Goal: Transaction & Acquisition: Book appointment/travel/reservation

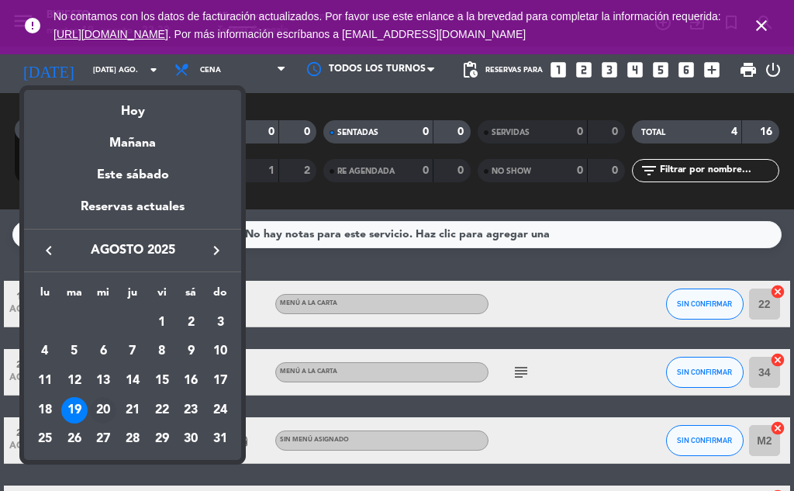
click at [117, 411] on td "20" at bounding box center [102, 409] width 29 height 29
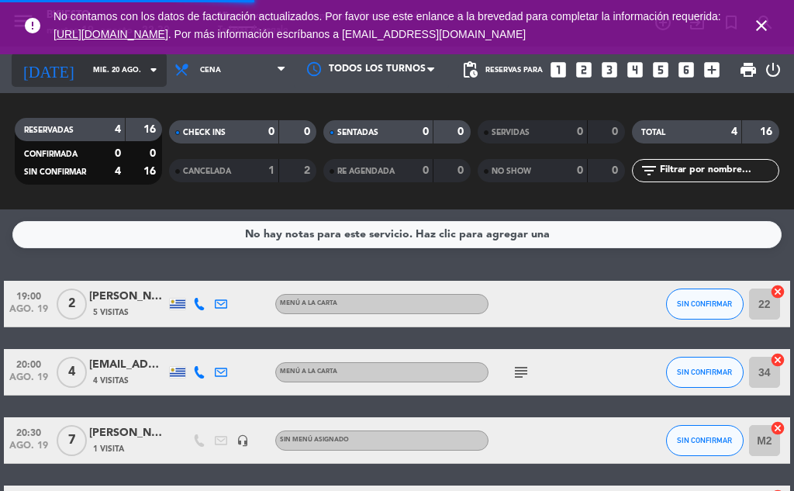
click at [85, 68] on input "mié. 20 ago." at bounding box center [136, 70] width 102 height 24
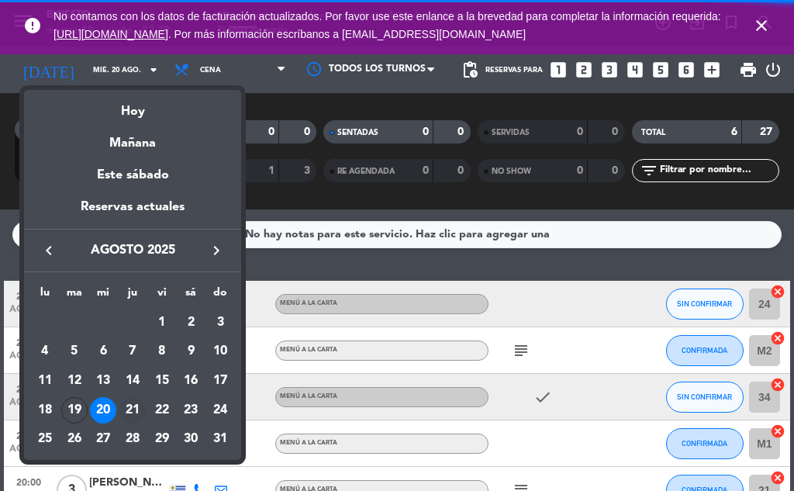
click at [135, 405] on div "21" at bounding box center [132, 410] width 26 height 26
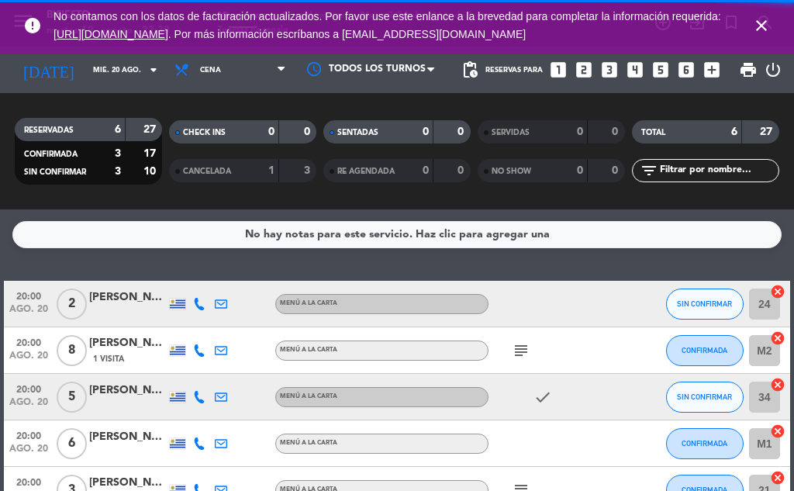
type input "jue. 21 ago."
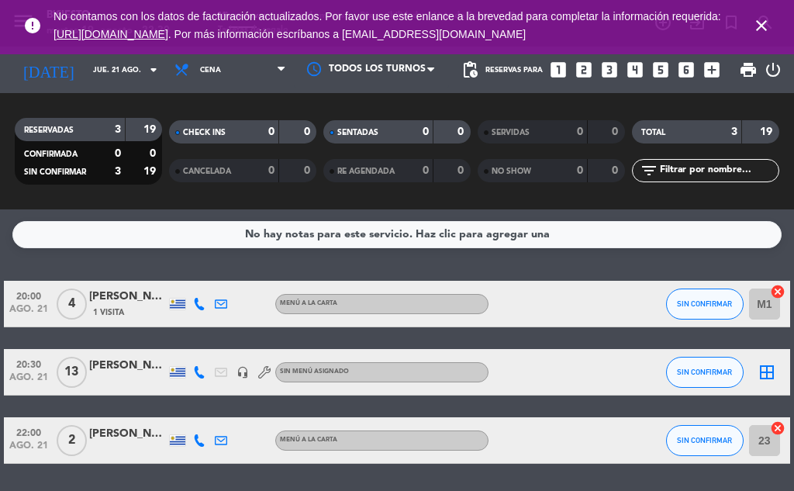
click at [765, 17] on icon "close" at bounding box center [761, 25] width 19 height 19
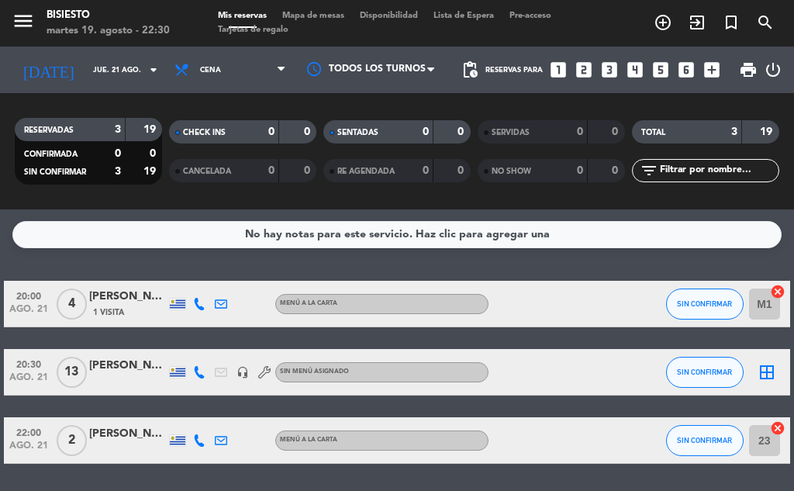
click at [666, 22] on icon "add_circle_outline" at bounding box center [662, 22] width 19 height 19
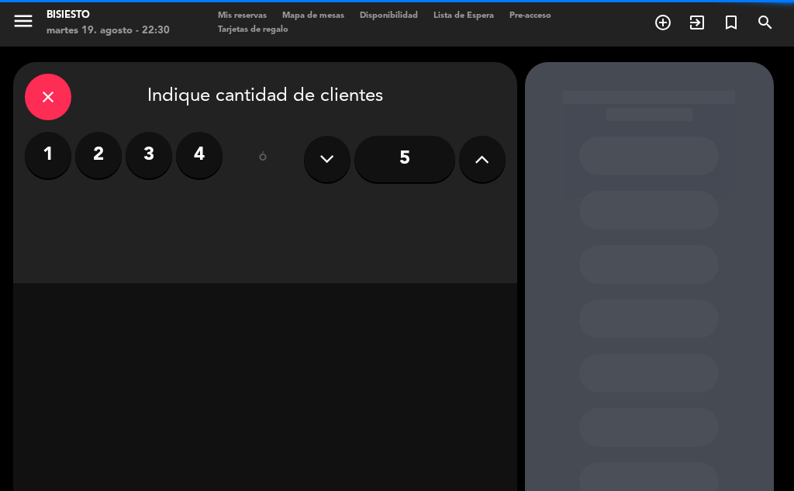
click at [399, 161] on input "5" at bounding box center [404, 159] width 101 height 46
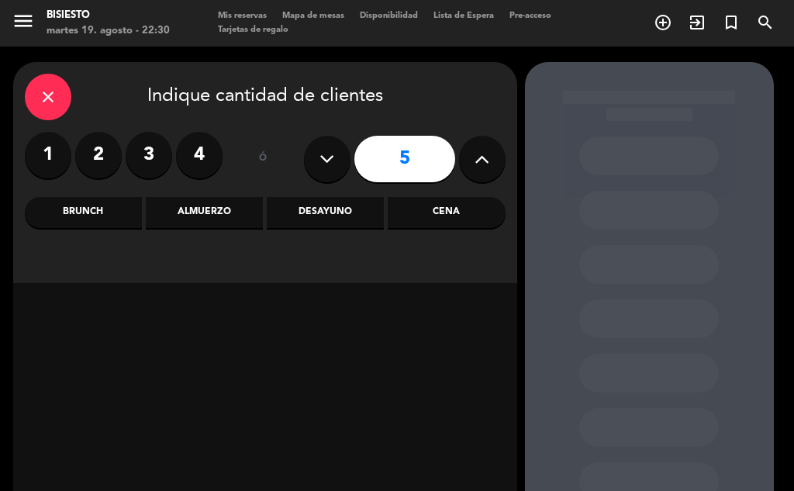
click at [440, 213] on div "Cena" at bounding box center [445, 212] width 117 height 31
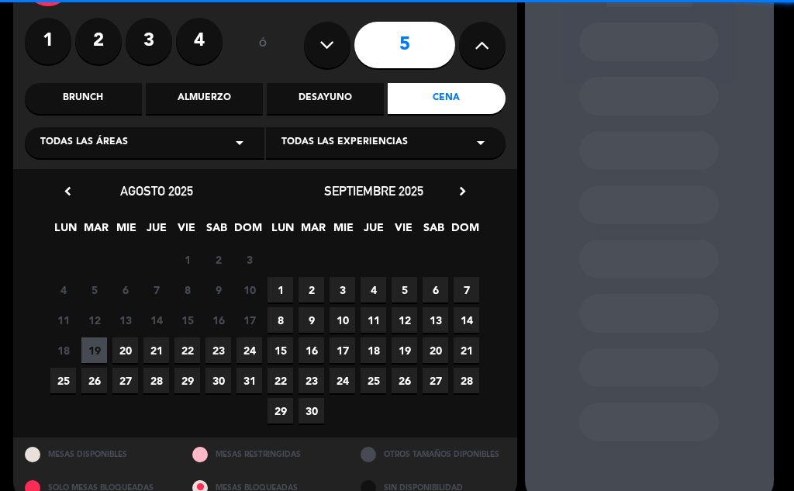
scroll to position [113, 0]
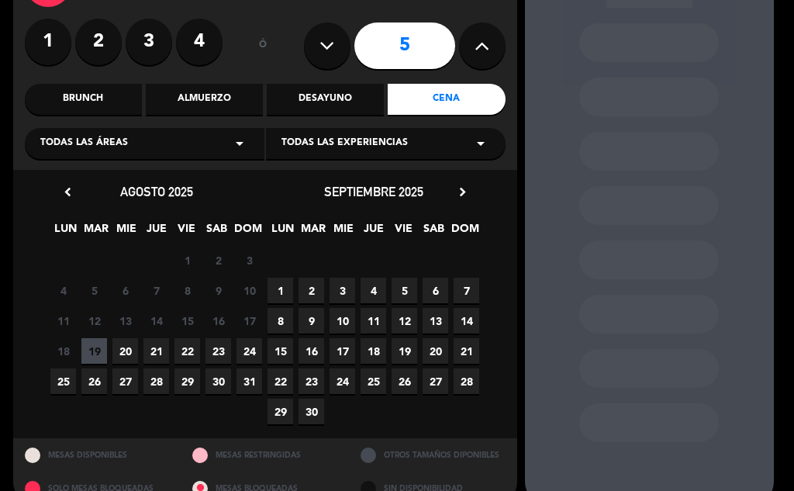
click at [160, 347] on span "21" at bounding box center [156, 351] width 26 height 26
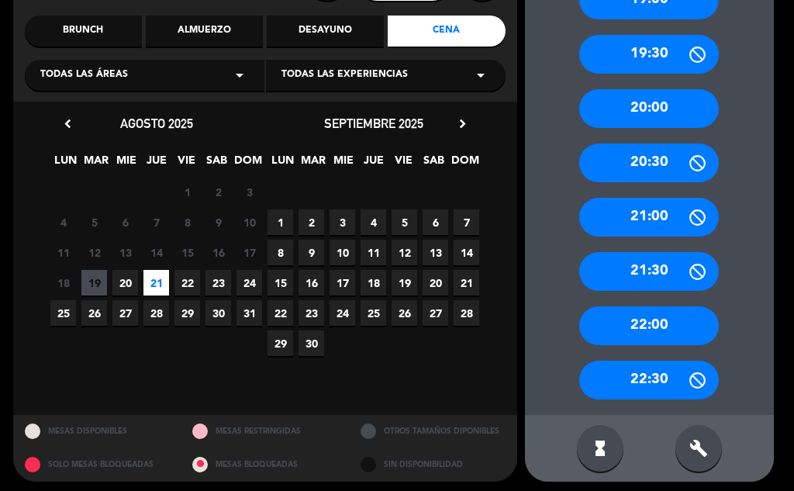
scroll to position [181, 0]
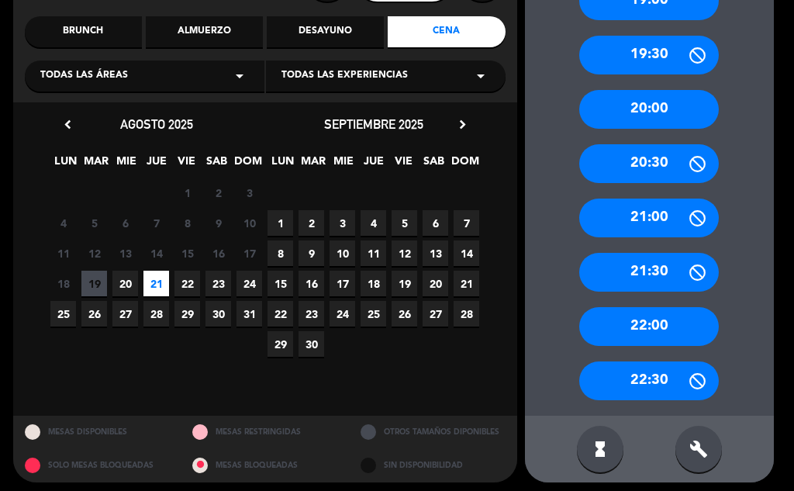
click at [635, 216] on div "21:00" at bounding box center [648, 217] width 139 height 39
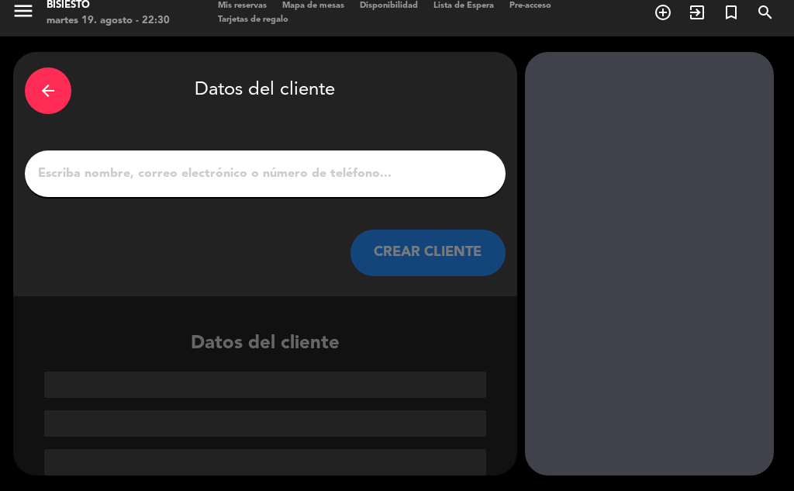
click at [279, 181] on input "1" at bounding box center [264, 174] width 457 height 22
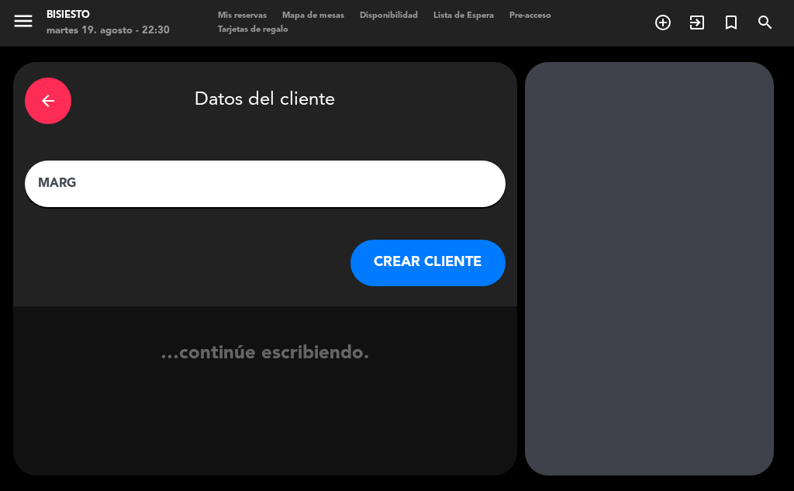
type input "[PERSON_NAME]"
click at [429, 281] on button "CREAR CLIENTE" at bounding box center [427, 262] width 155 height 46
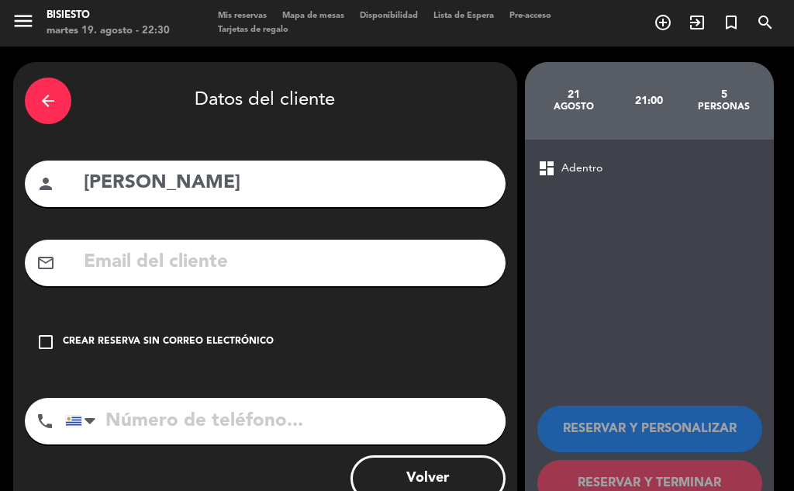
click at [98, 363] on div "check_box_outline_blank Crear reserva sin correo electrónico" at bounding box center [265, 341] width 480 height 46
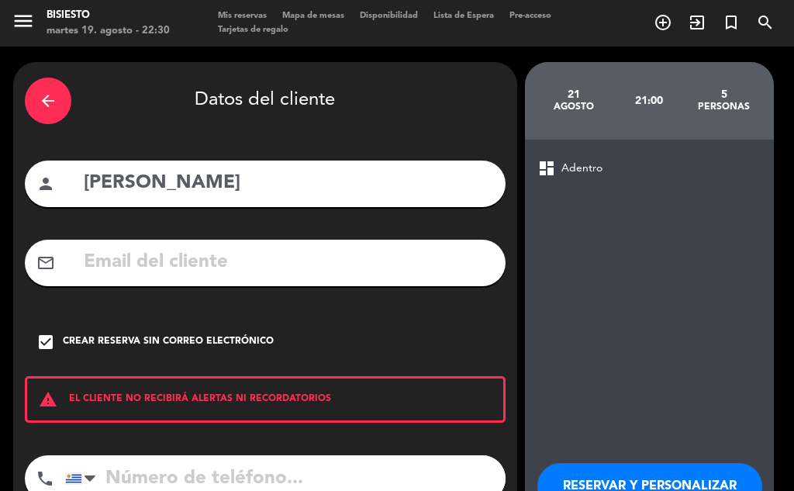
click at [186, 477] on input "tel" at bounding box center [285, 478] width 440 height 46
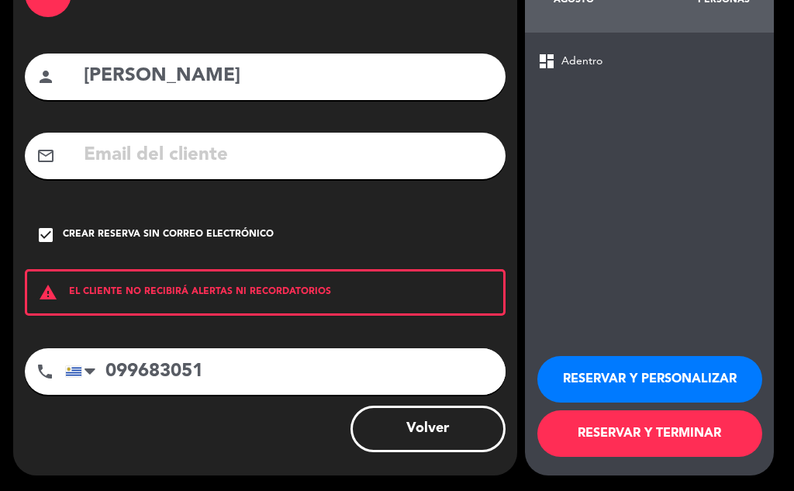
type input "099683051"
click at [581, 436] on button "RESERVAR Y TERMINAR" at bounding box center [649, 433] width 225 height 46
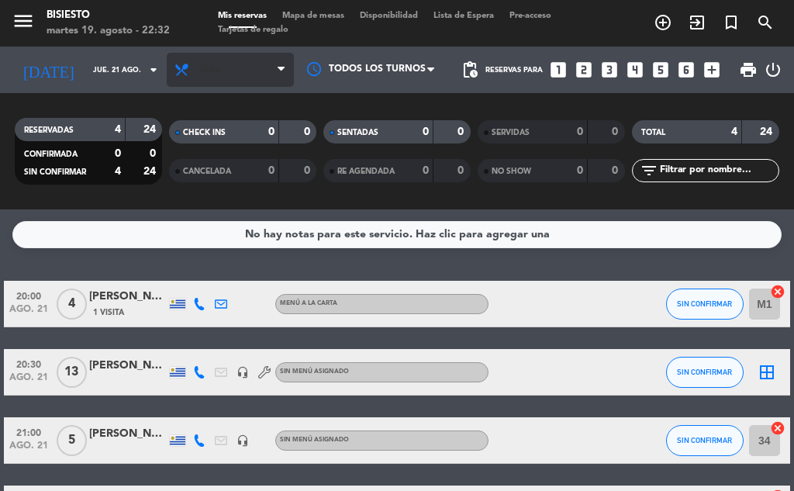
click at [181, 70] on icon at bounding box center [185, 69] width 22 height 15
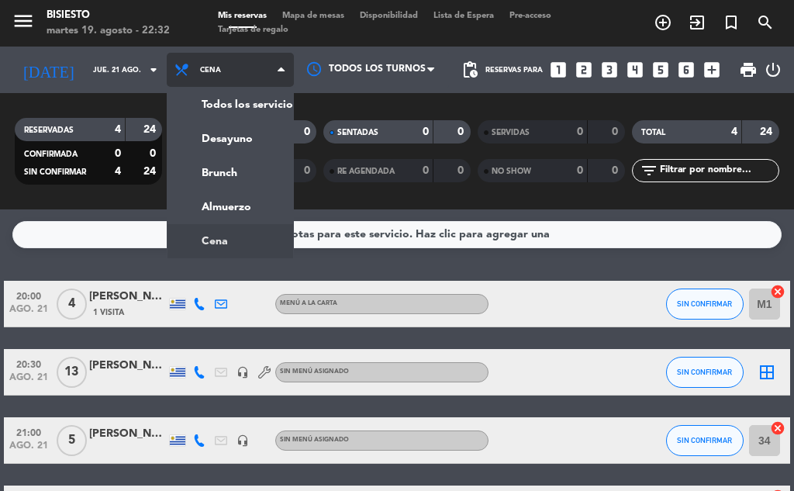
click at [213, 244] on ng-component "menu Bisiesto martes 19. agosto - 22:32 Mis reservas Mapa de mesas Disponibilid…" at bounding box center [397, 245] width 794 height 491
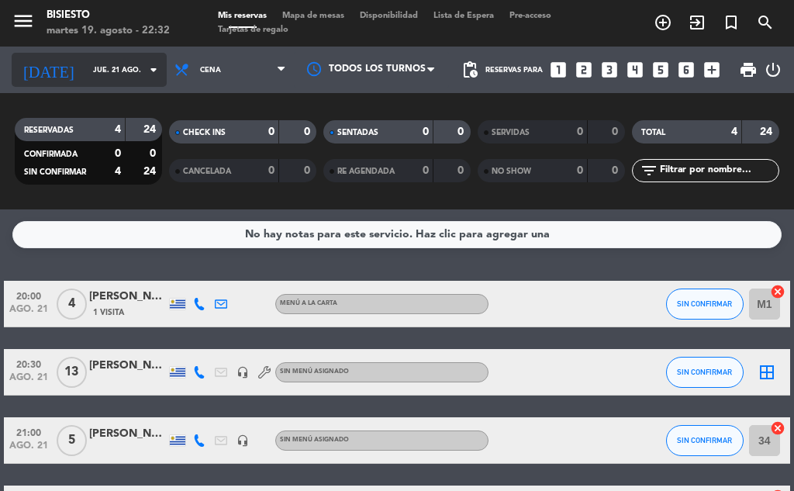
click at [85, 69] on input "jue. 21 ago." at bounding box center [136, 70] width 102 height 24
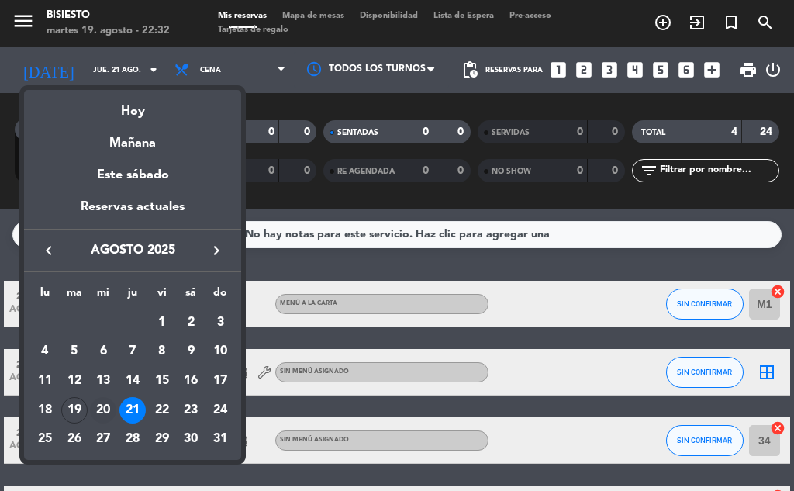
click at [101, 411] on div "20" at bounding box center [103, 410] width 26 height 26
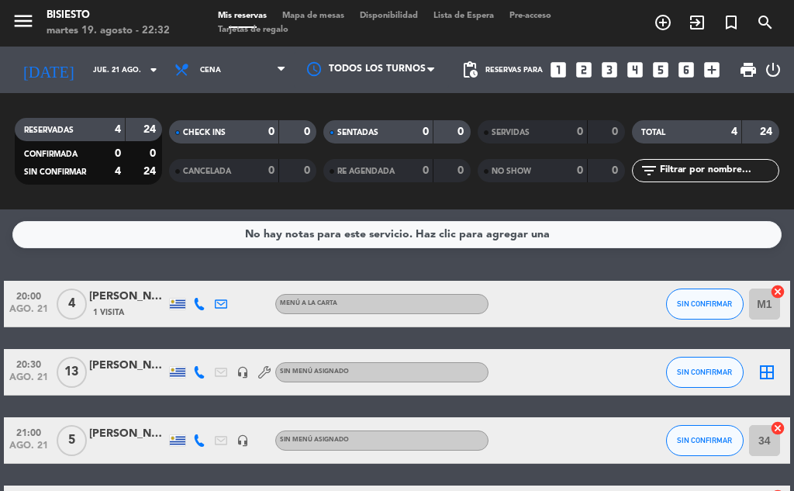
type input "mié. 20 ago."
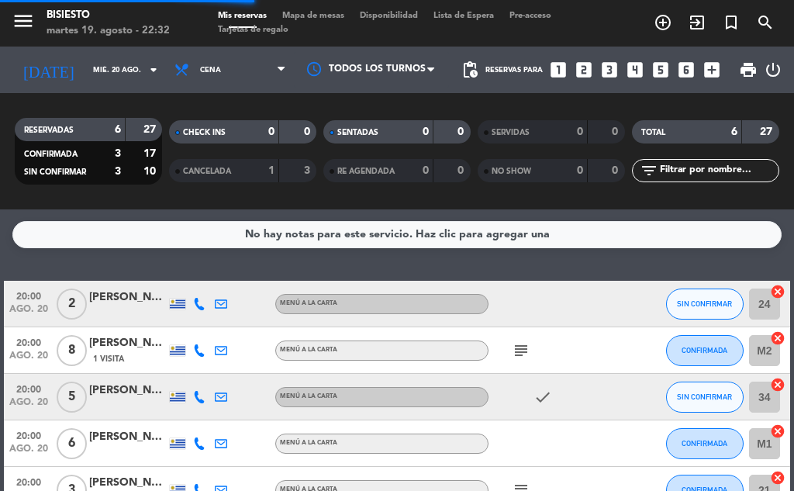
click at [654, 15] on icon "add_circle_outline" at bounding box center [662, 22] width 19 height 19
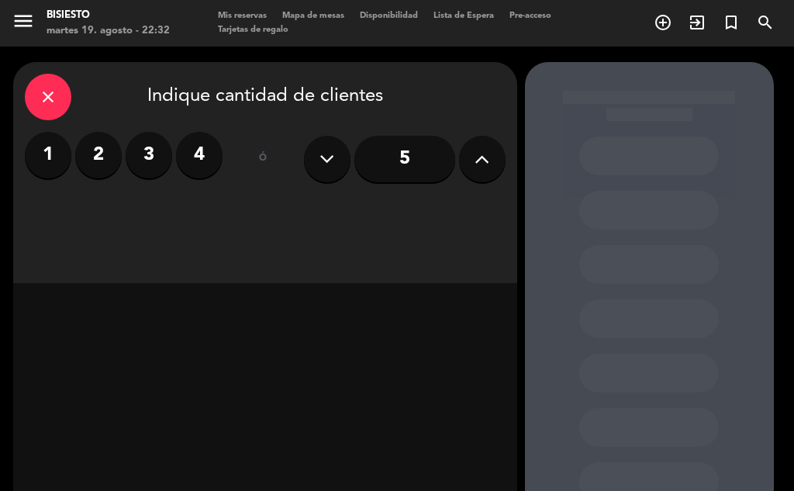
click at [475, 167] on icon at bounding box center [481, 158] width 15 height 23
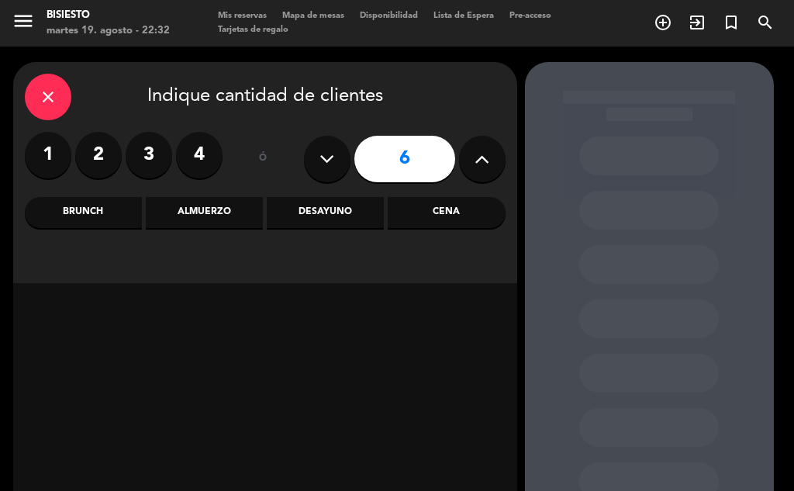
click at [400, 161] on input "6" at bounding box center [404, 159] width 101 height 46
click at [427, 211] on div "Cena" at bounding box center [445, 212] width 117 height 31
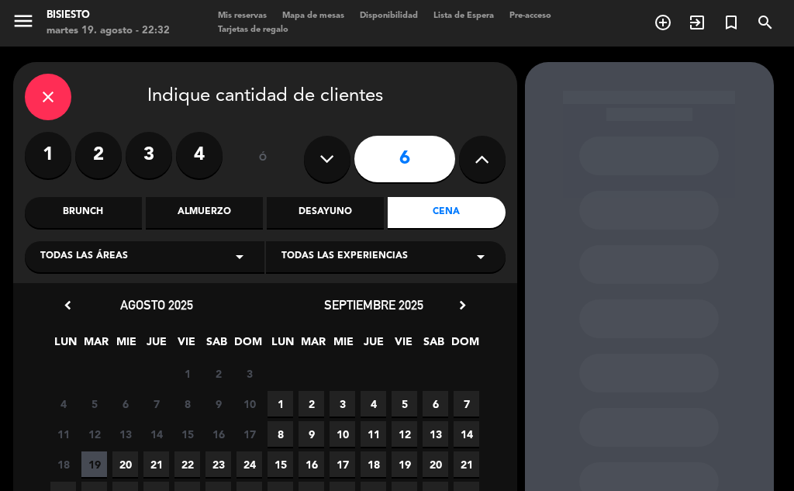
click at [120, 461] on span "20" at bounding box center [125, 464] width 26 height 26
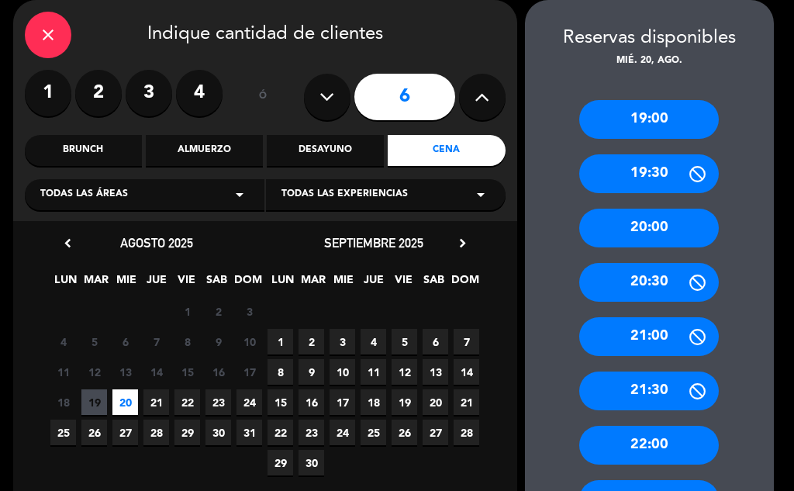
click at [642, 281] on div "20:30" at bounding box center [648, 282] width 139 height 39
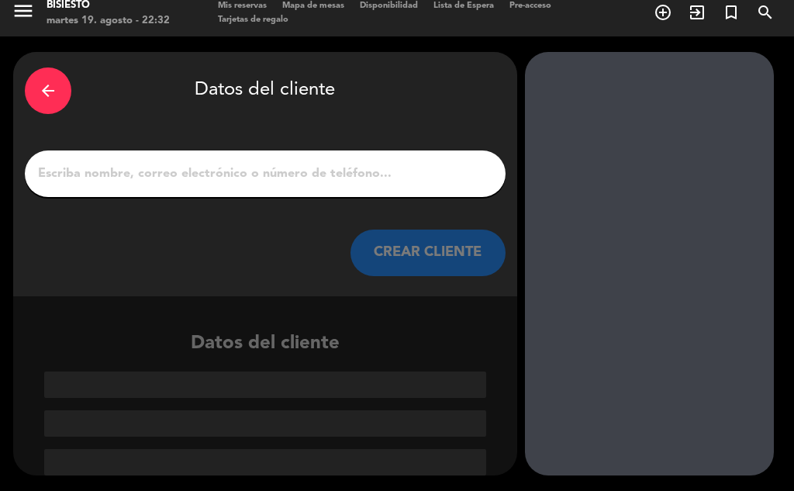
scroll to position [10, 0]
click at [143, 167] on input "1" at bounding box center [264, 174] width 457 height 22
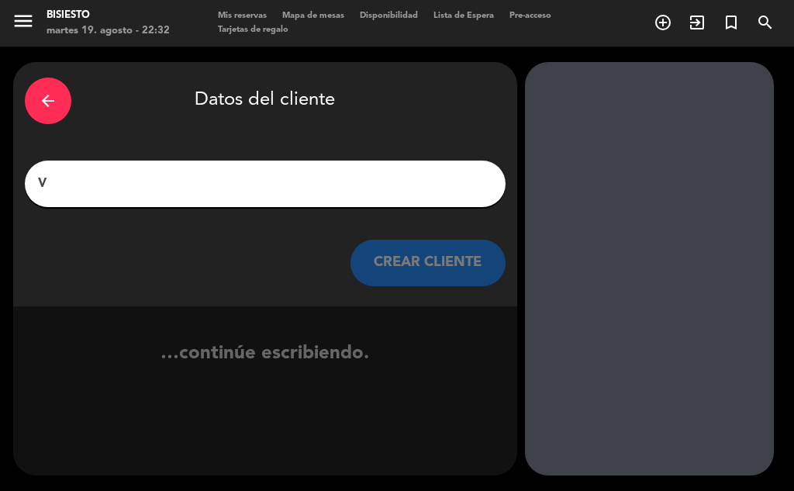
scroll to position [0, 0]
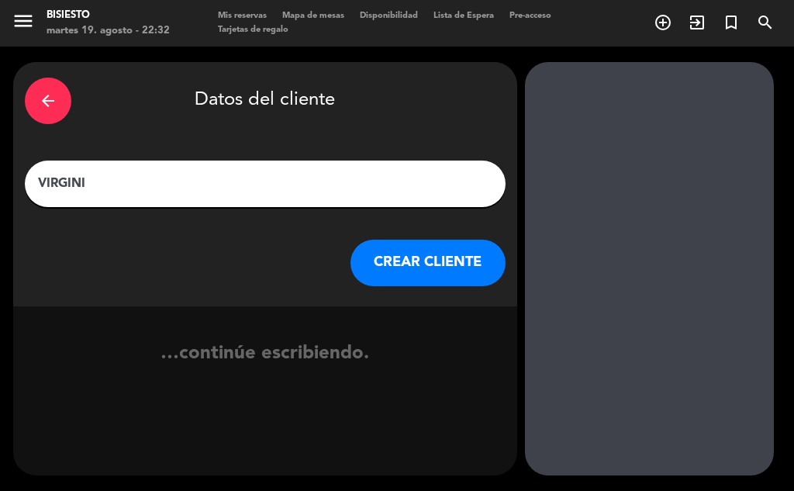
type input "[US_STATE]"
click at [397, 274] on button "CREAR CLIENTE" at bounding box center [427, 262] width 155 height 46
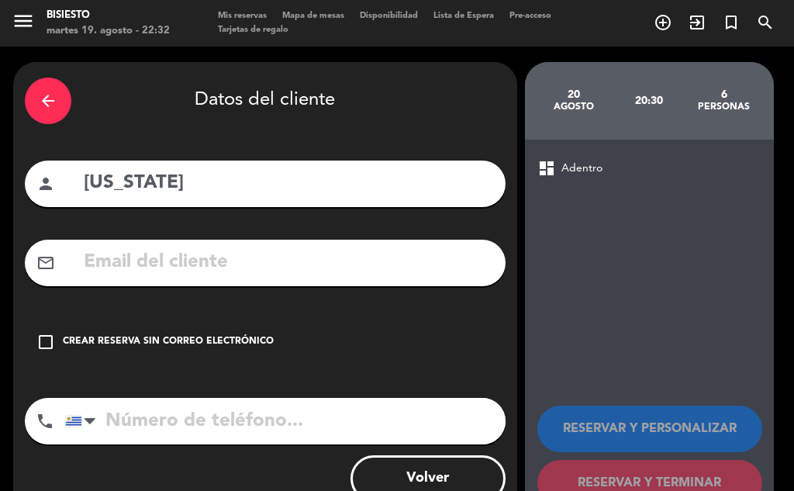
click at [67, 341] on div "Crear reserva sin correo electrónico" at bounding box center [168, 341] width 211 height 15
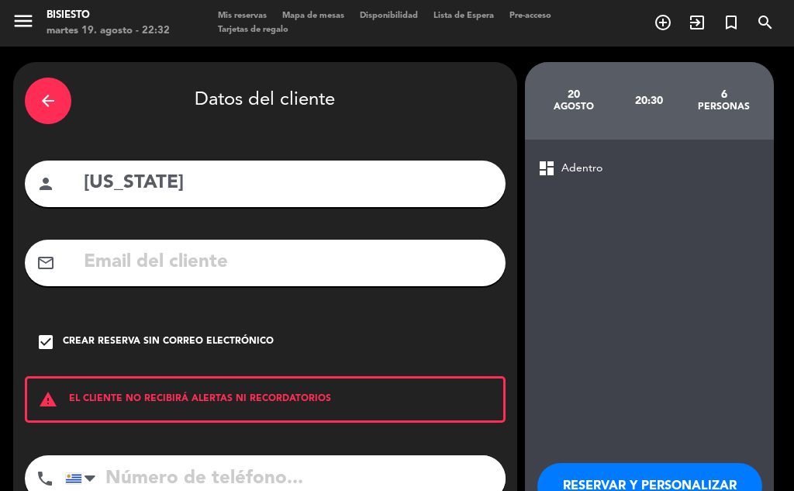
click at [143, 470] on input "tel" at bounding box center [285, 478] width 440 height 46
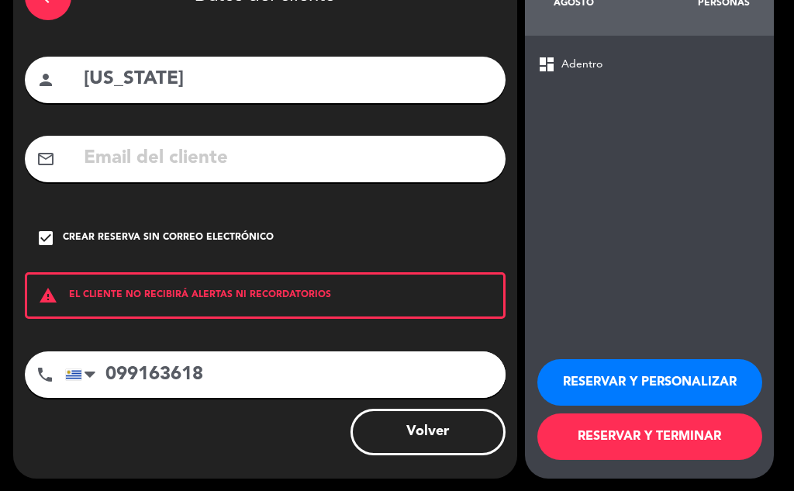
scroll to position [107, 0]
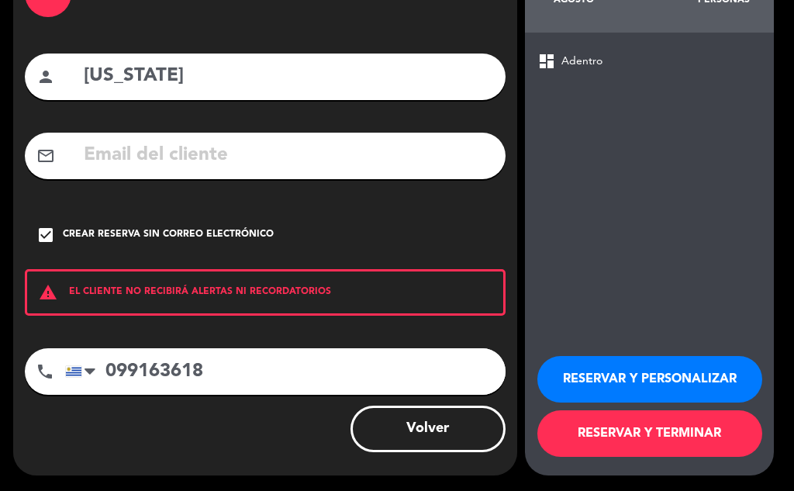
type input "099163618"
click at [659, 387] on button "RESERVAR Y PERSONALIZAR" at bounding box center [649, 379] width 225 height 46
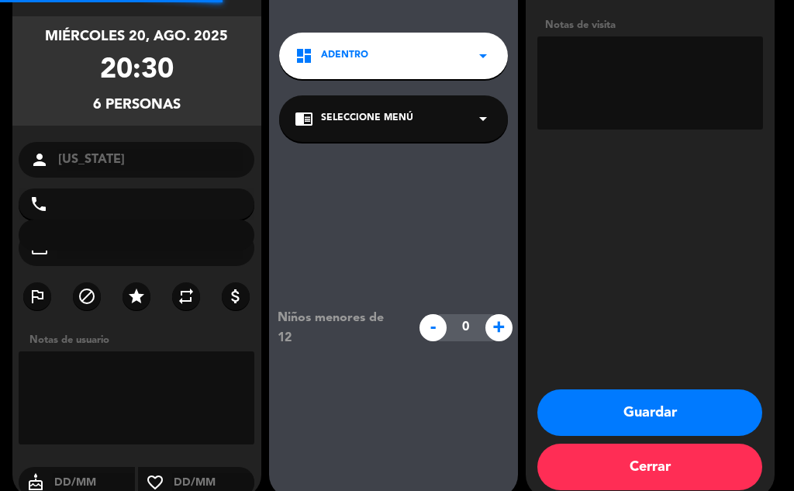
type input "[PHONE_NUMBER]"
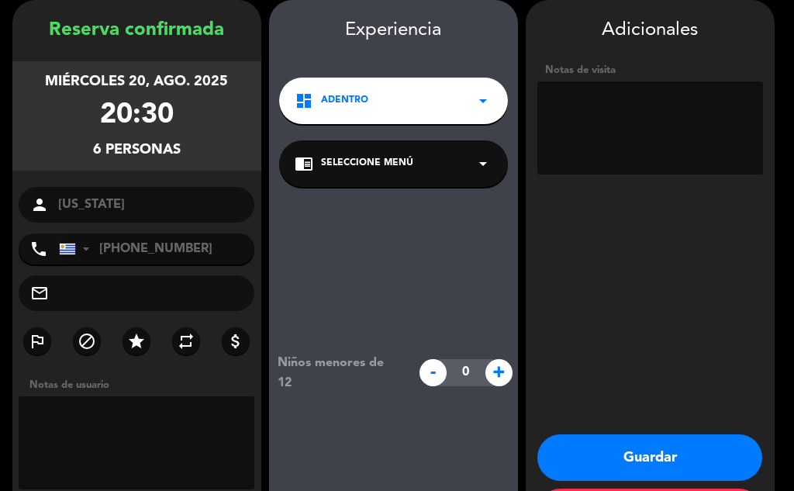
click at [157, 425] on textarea at bounding box center [137, 442] width 236 height 93
click at [589, 127] on textarea at bounding box center [650, 127] width 226 height 93
type textarea "SILLONES"
click at [136, 397] on textarea at bounding box center [137, 442] width 236 height 93
click at [162, 414] on textarea at bounding box center [137, 442] width 236 height 93
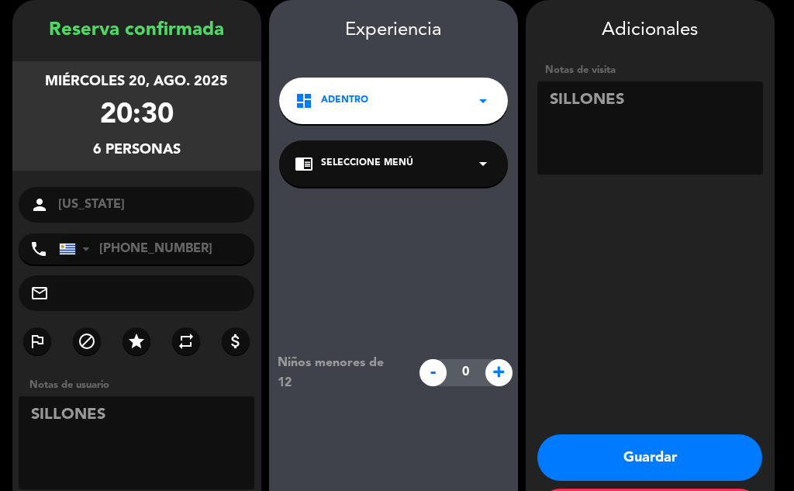
scroll to position [129, 0]
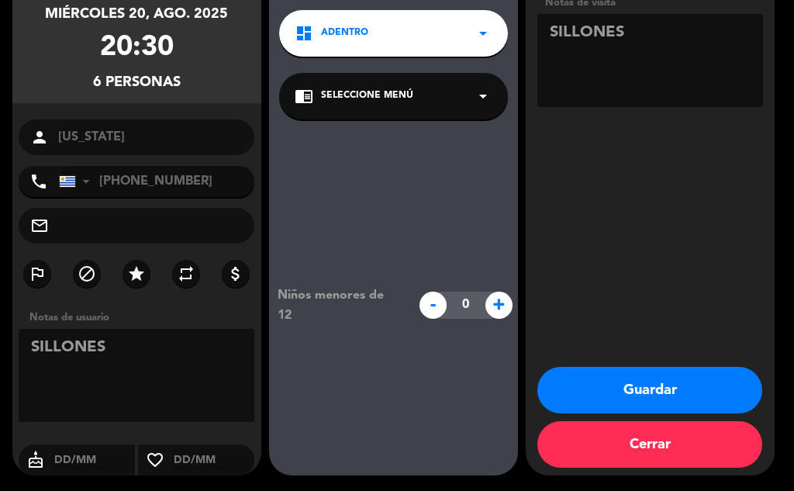
type textarea "SILLONES"
click at [655, 390] on button "Guardar" at bounding box center [649, 390] width 225 height 46
